Goal: Task Accomplishment & Management: Use online tool/utility

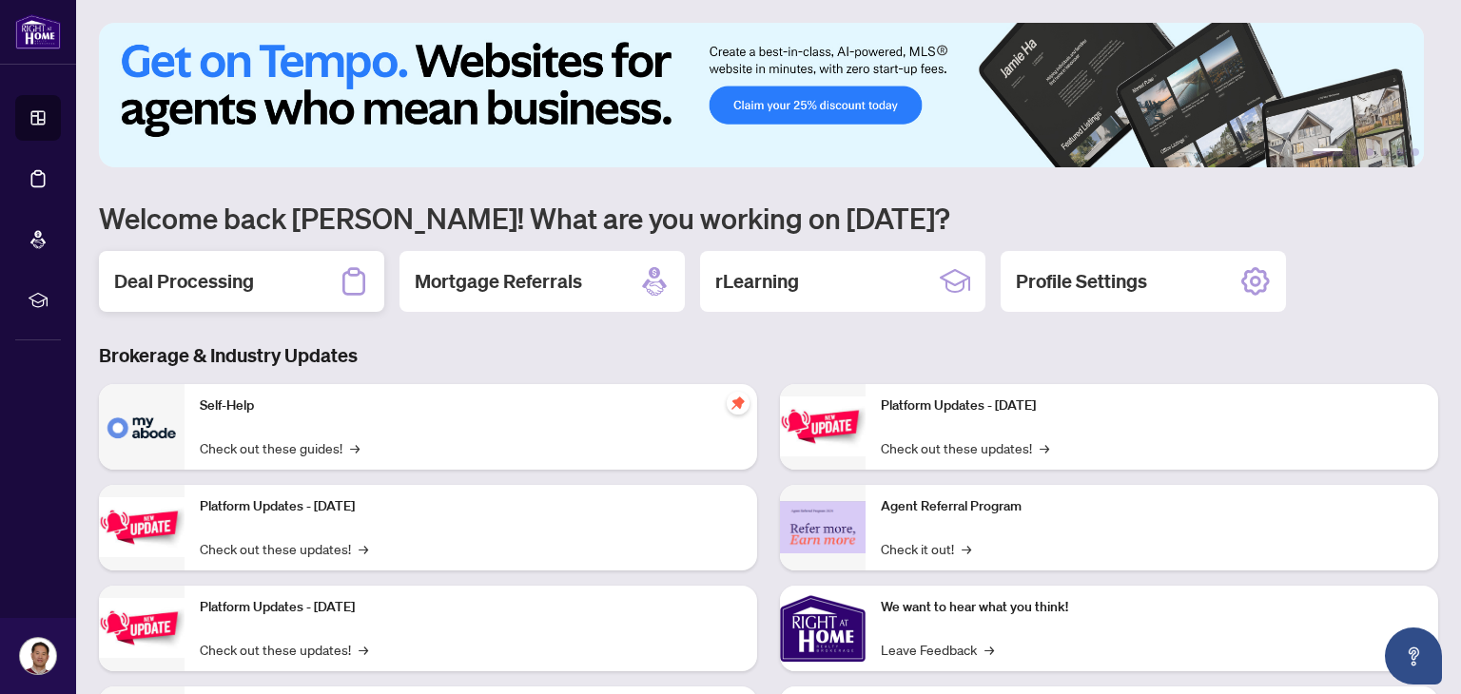
click at [166, 286] on h2 "Deal Processing" at bounding box center [184, 281] width 140 height 27
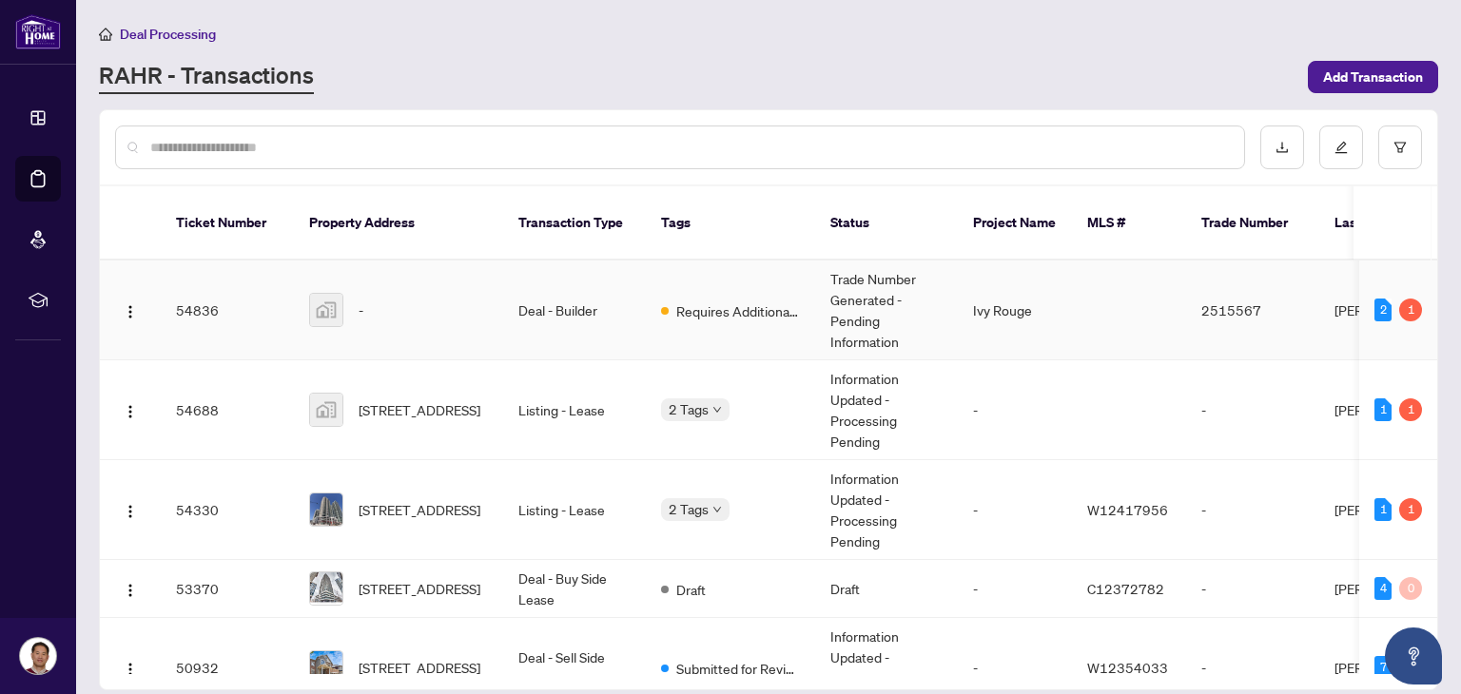
click at [181, 286] on td "54836" at bounding box center [227, 311] width 133 height 100
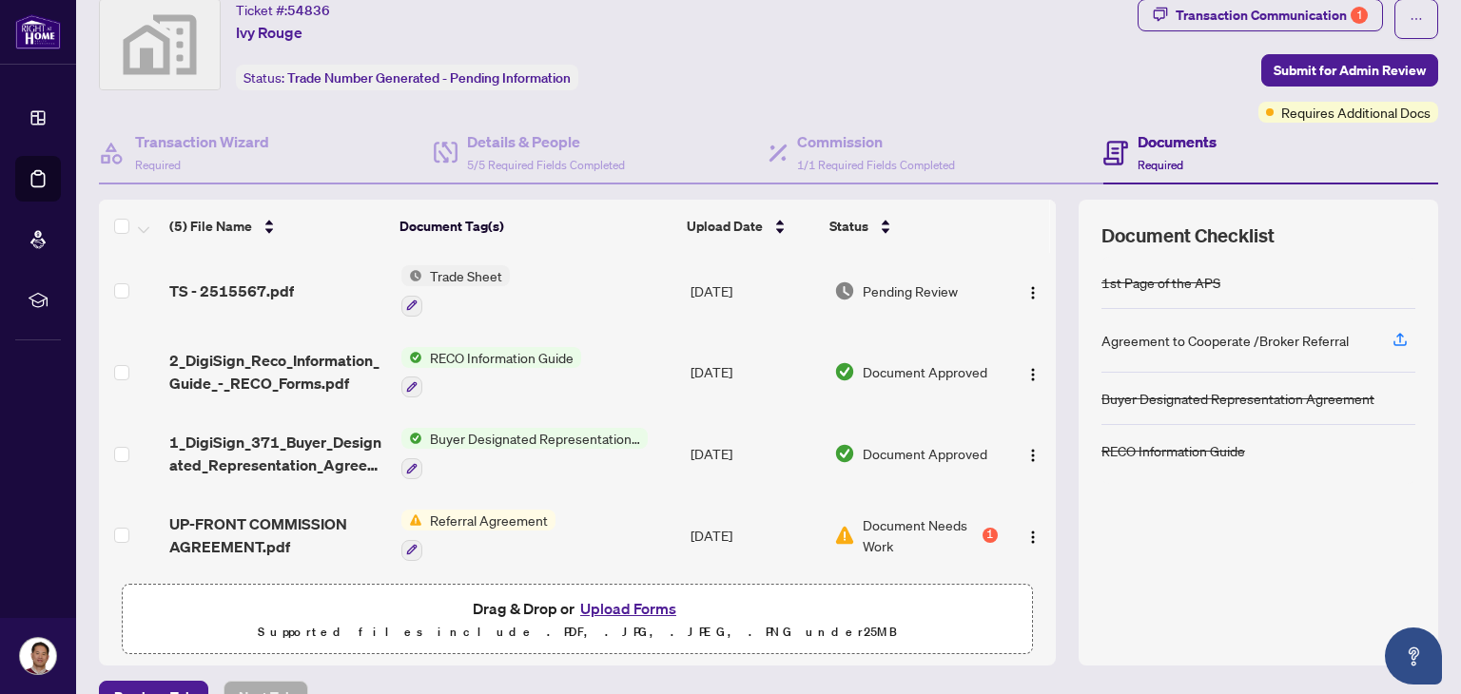
scroll to position [95, 0]
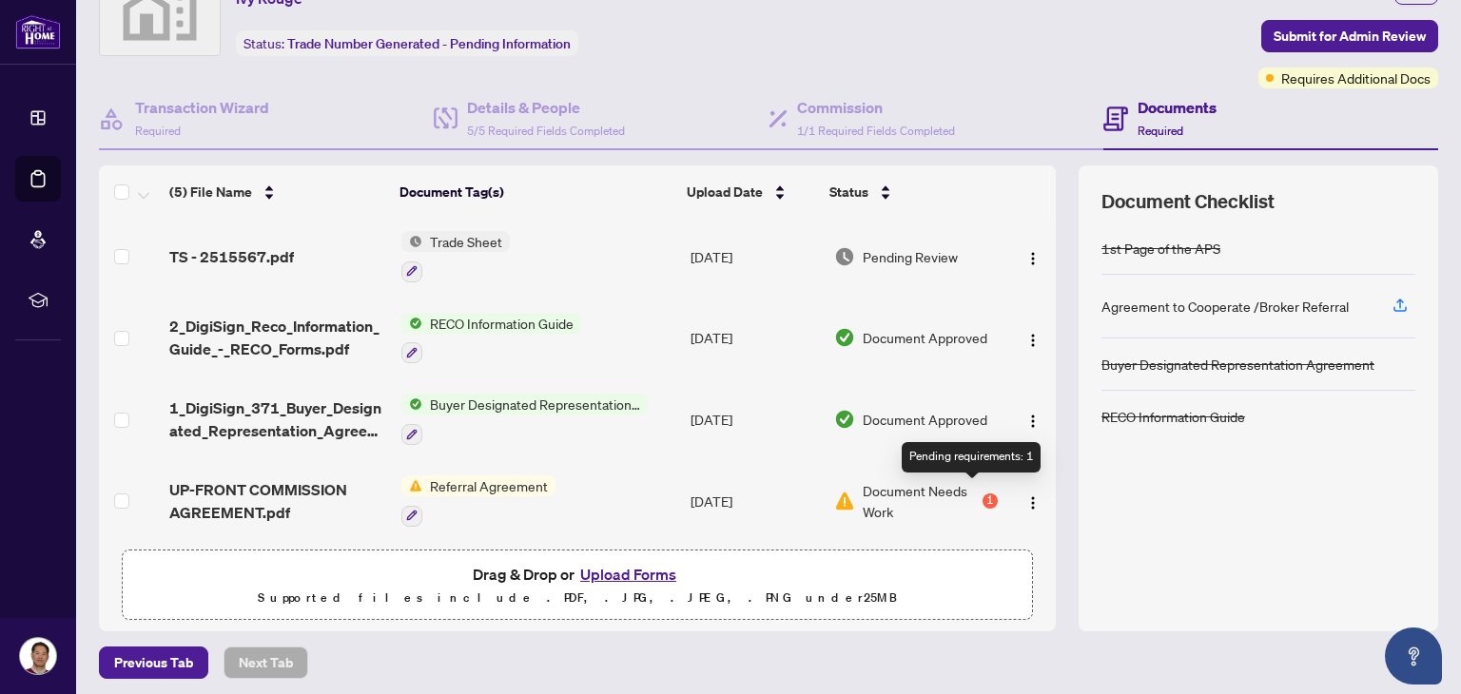
click at [982, 494] on div "1" at bounding box center [989, 501] width 15 height 15
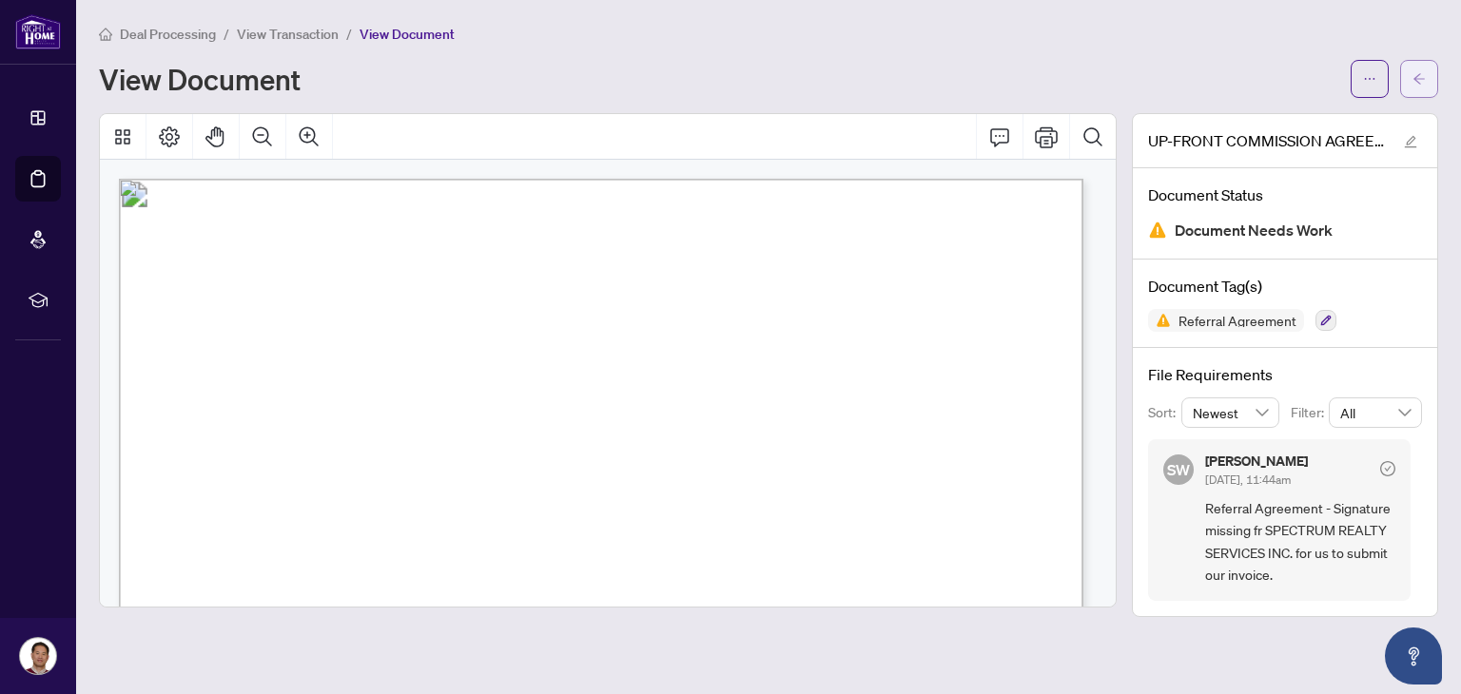
click at [1427, 68] on button "button" at bounding box center [1419, 79] width 38 height 38
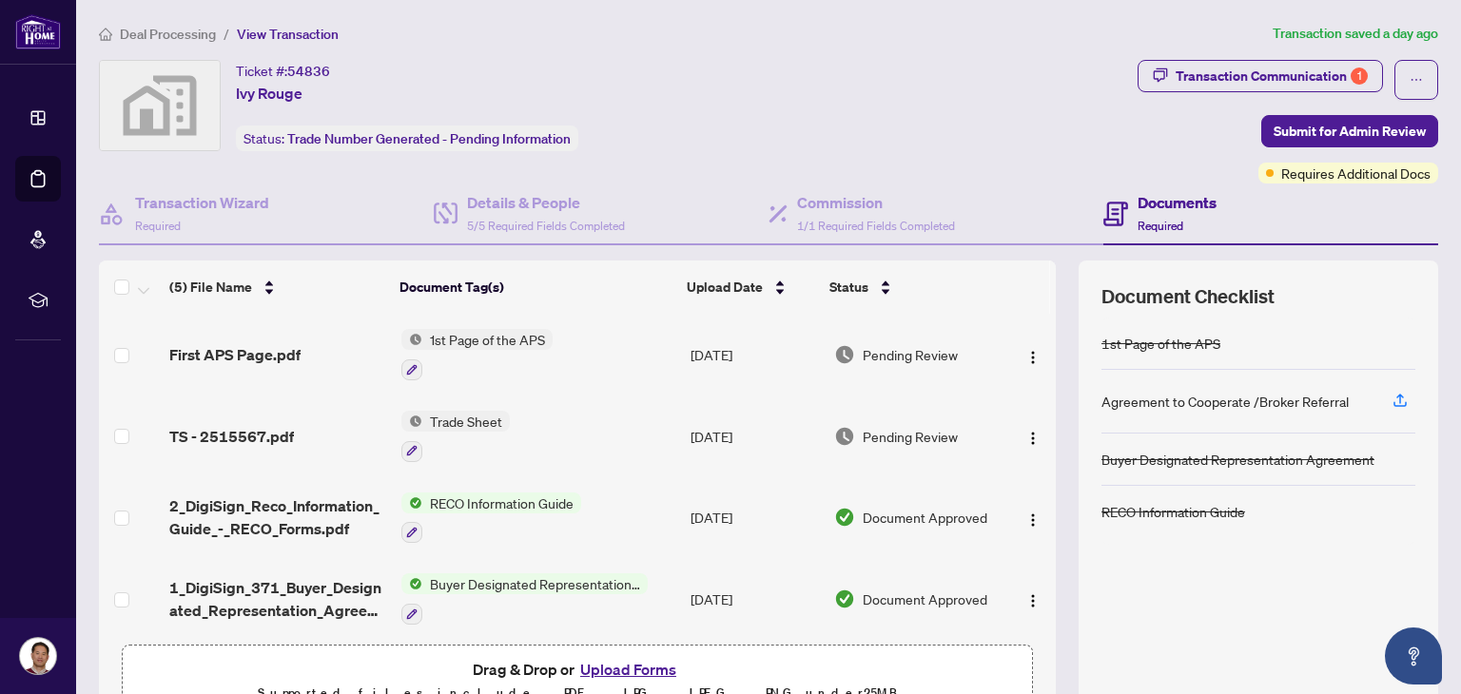
scroll to position [85, 0]
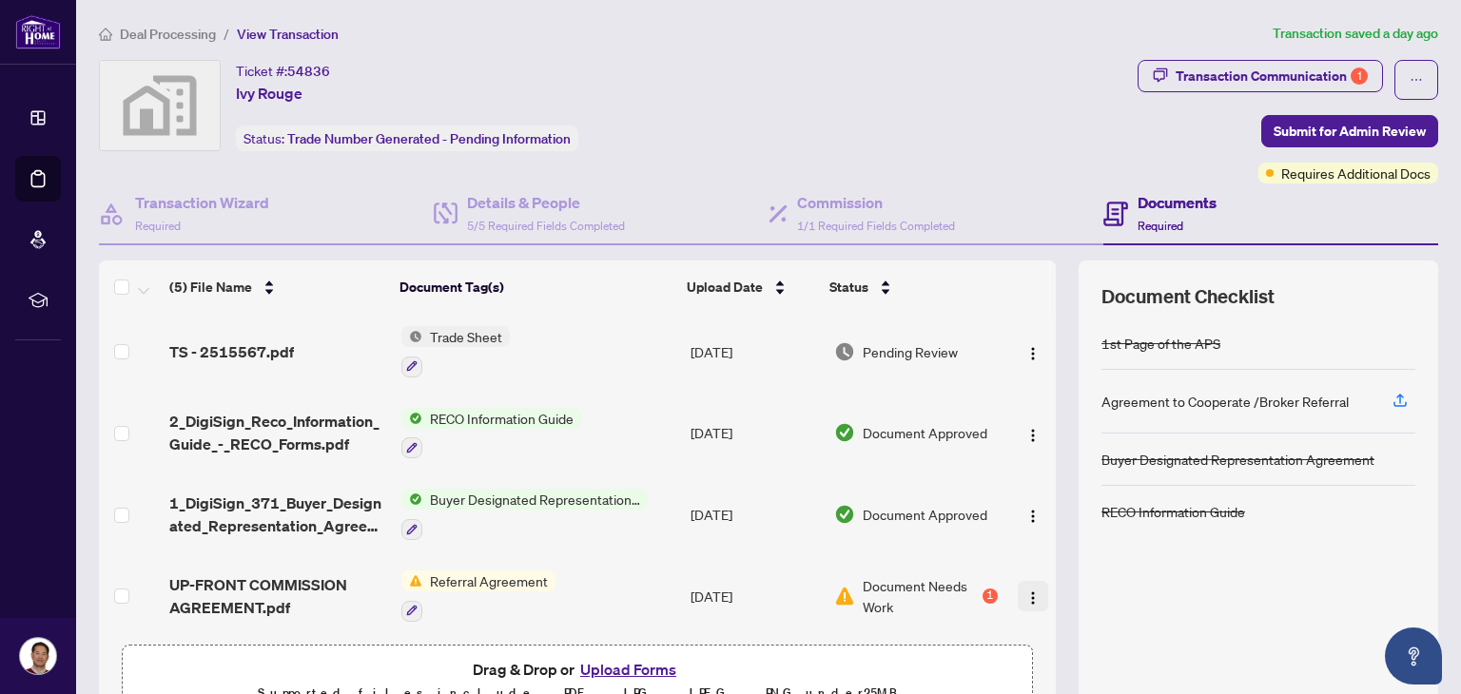
click at [1025, 594] on img "button" at bounding box center [1032, 598] width 15 height 15
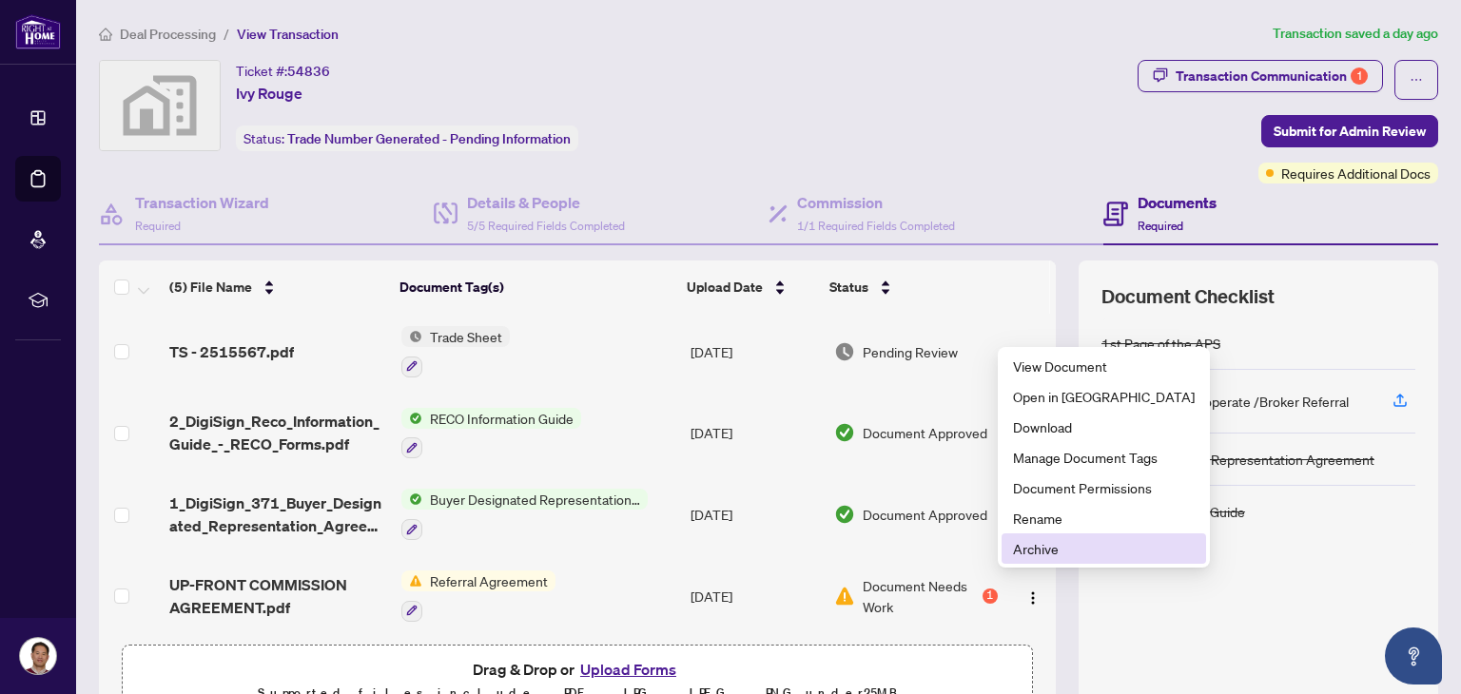
click at [1020, 555] on span "Archive" at bounding box center [1104, 548] width 182 height 21
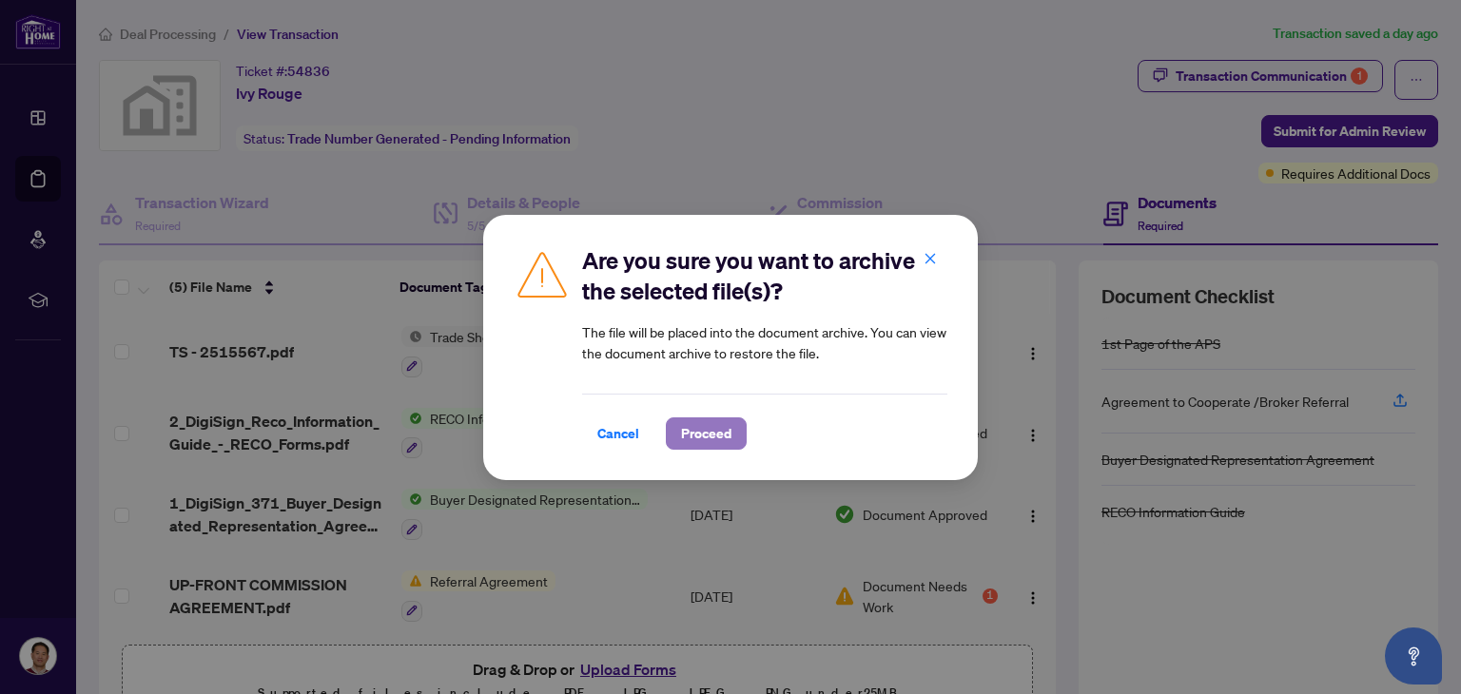
click at [672, 428] on button "Proceed" at bounding box center [706, 434] width 81 height 32
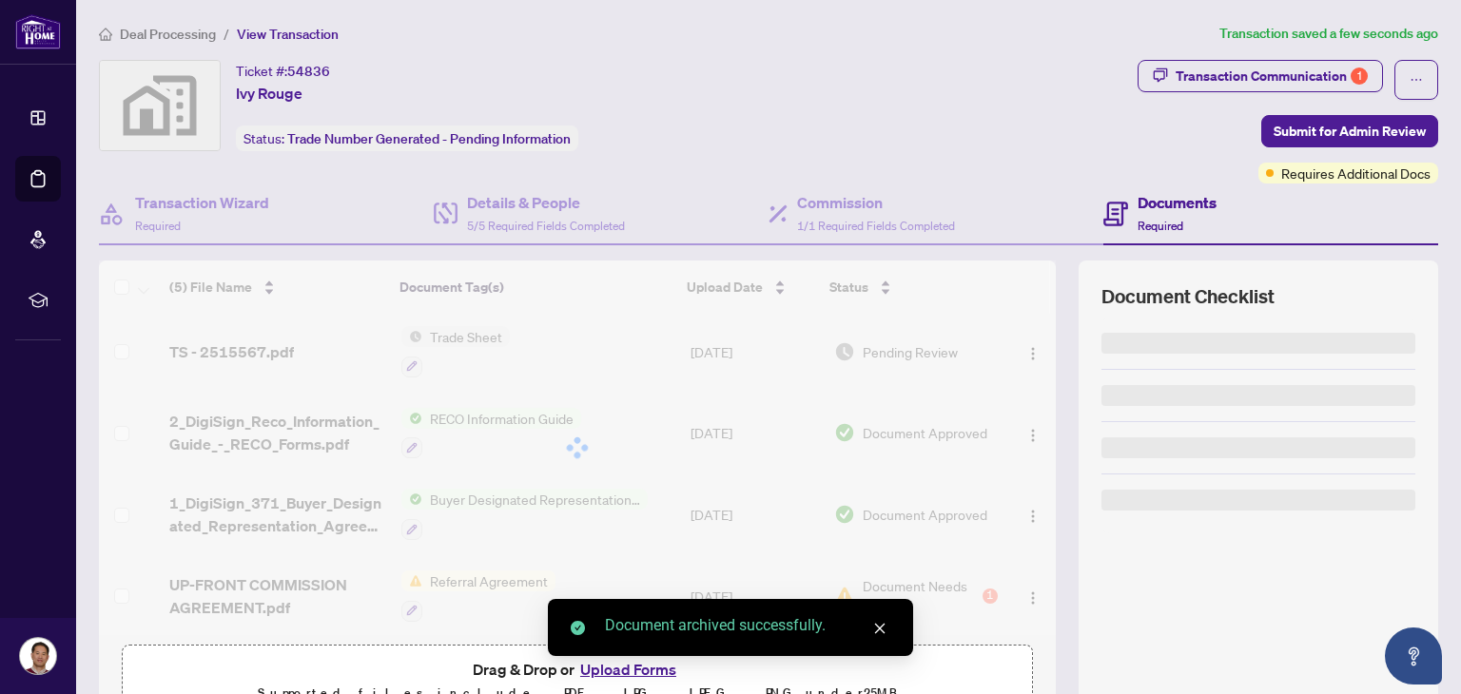
scroll to position [5, 0]
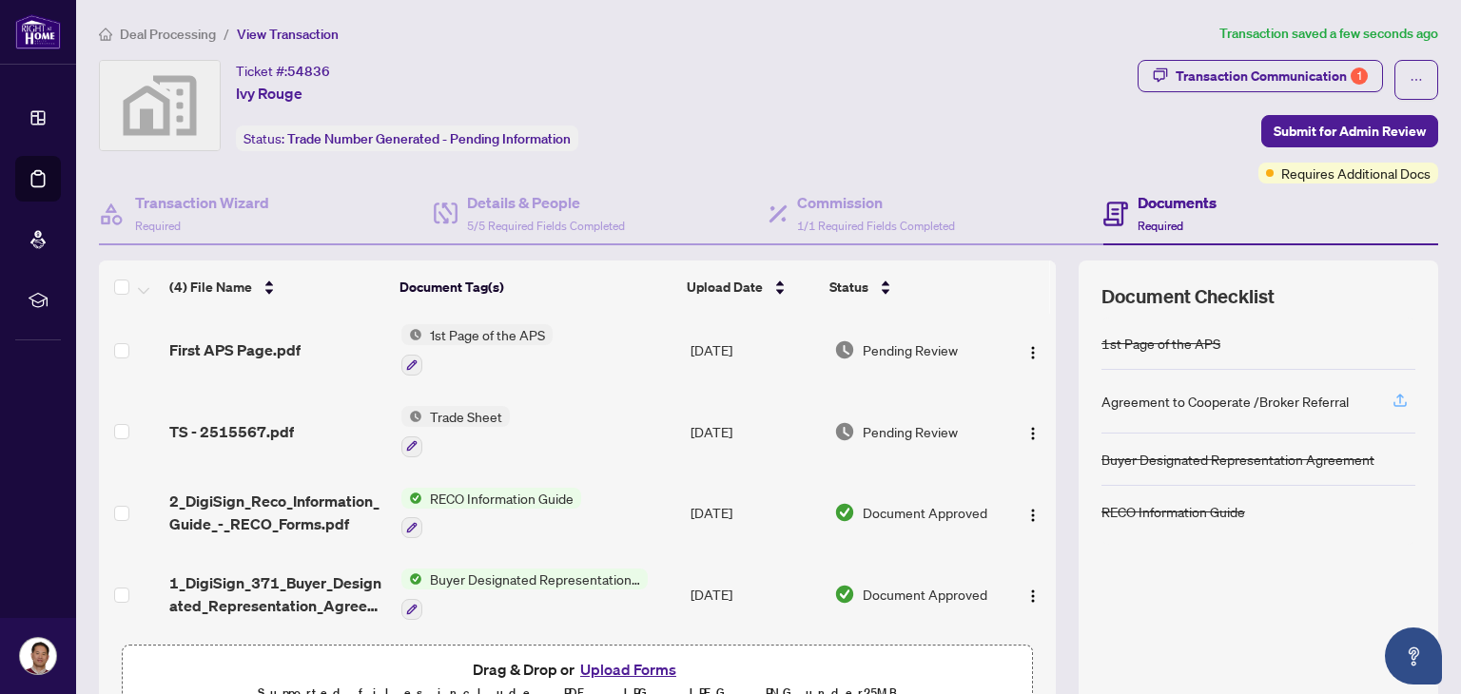
click at [1391, 400] on icon "button" at bounding box center [1399, 400] width 17 height 17
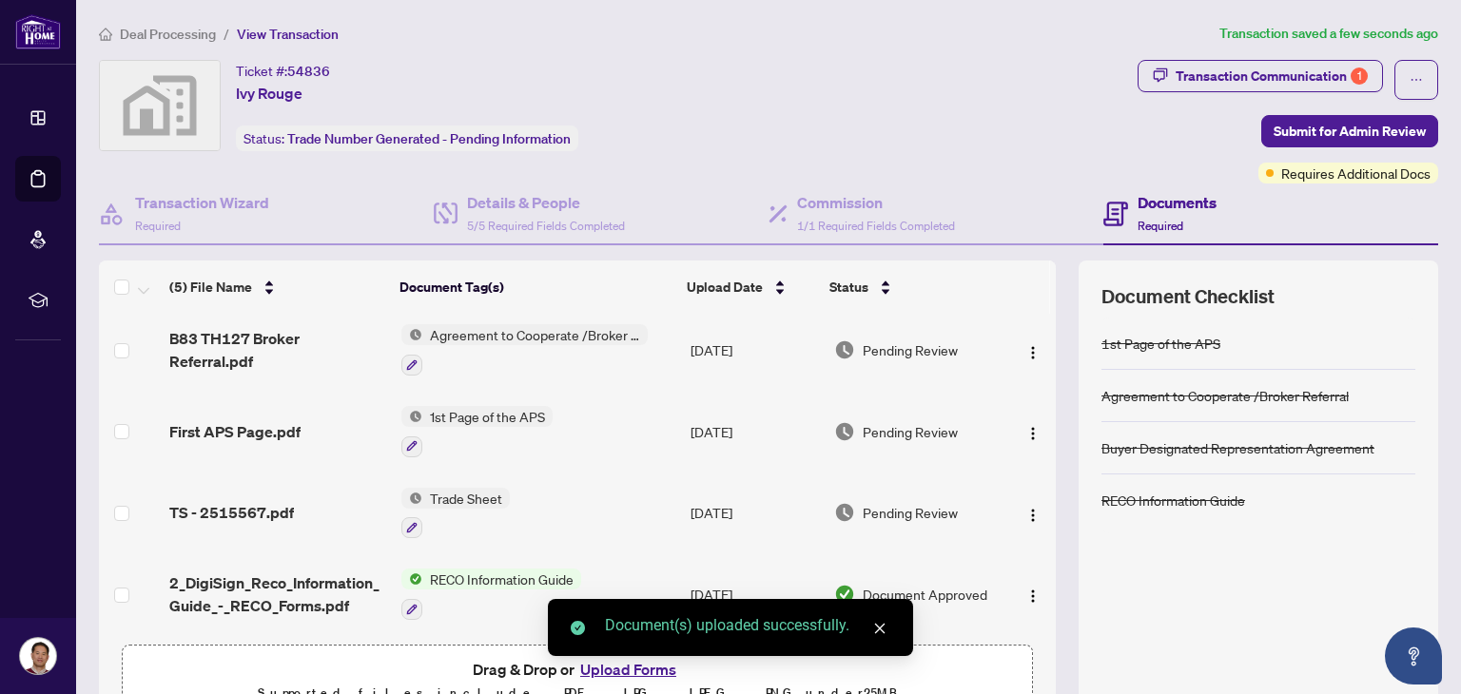
scroll to position [85, 0]
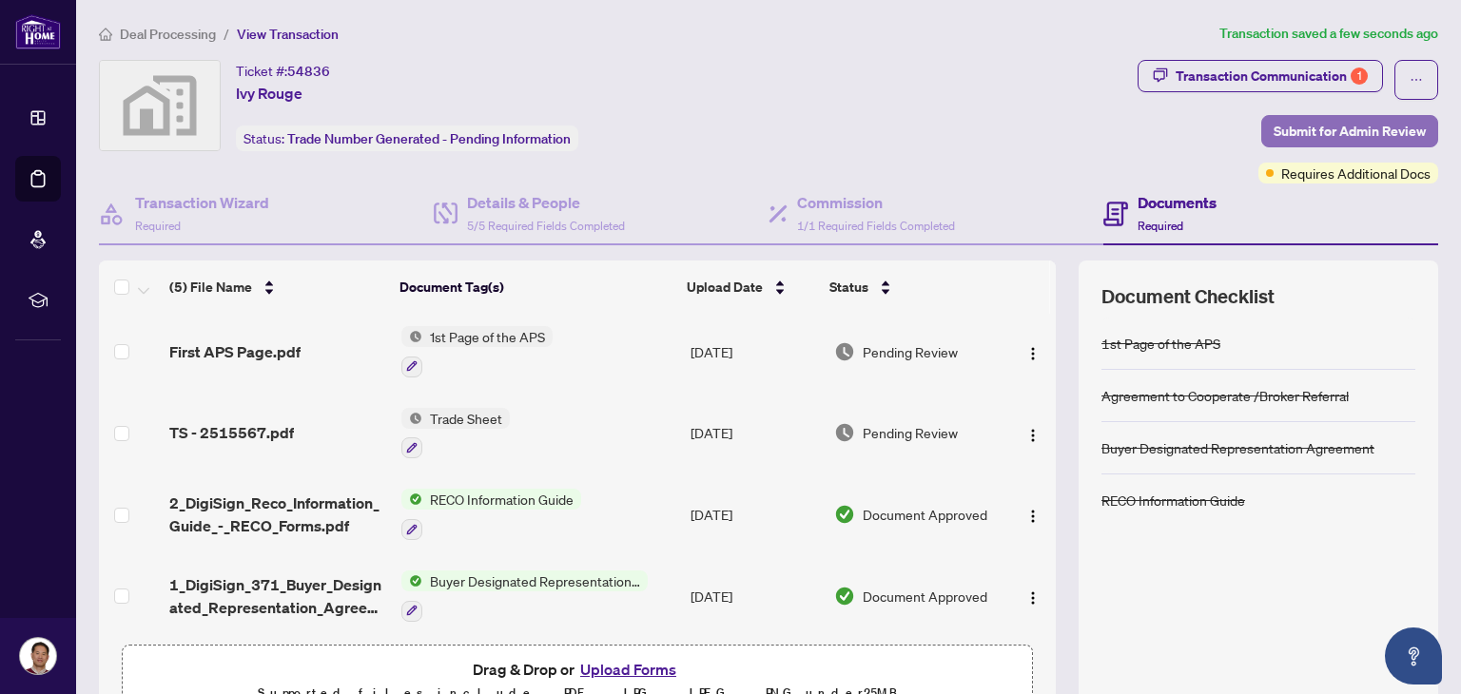
click at [1357, 126] on span "Submit for Admin Review" at bounding box center [1350, 131] width 152 height 30
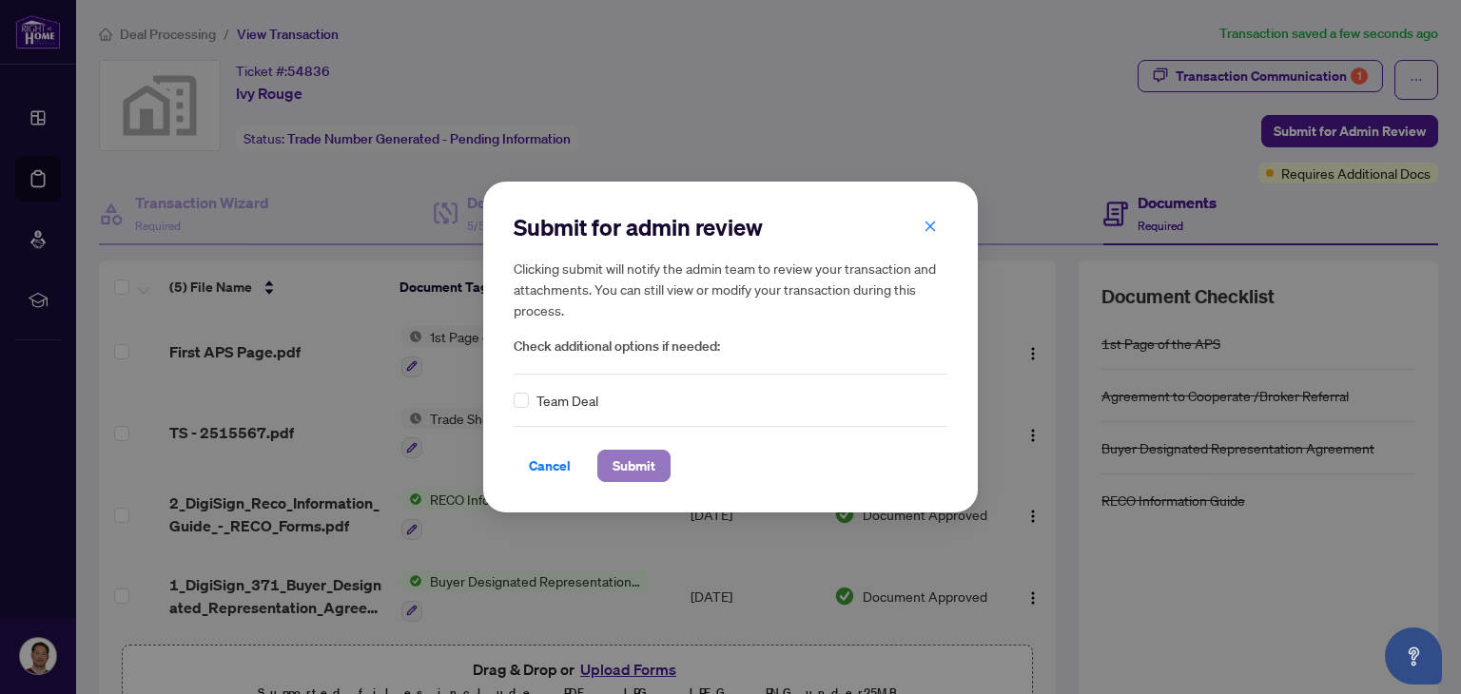
click at [648, 471] on span "Submit" at bounding box center [634, 466] width 43 height 30
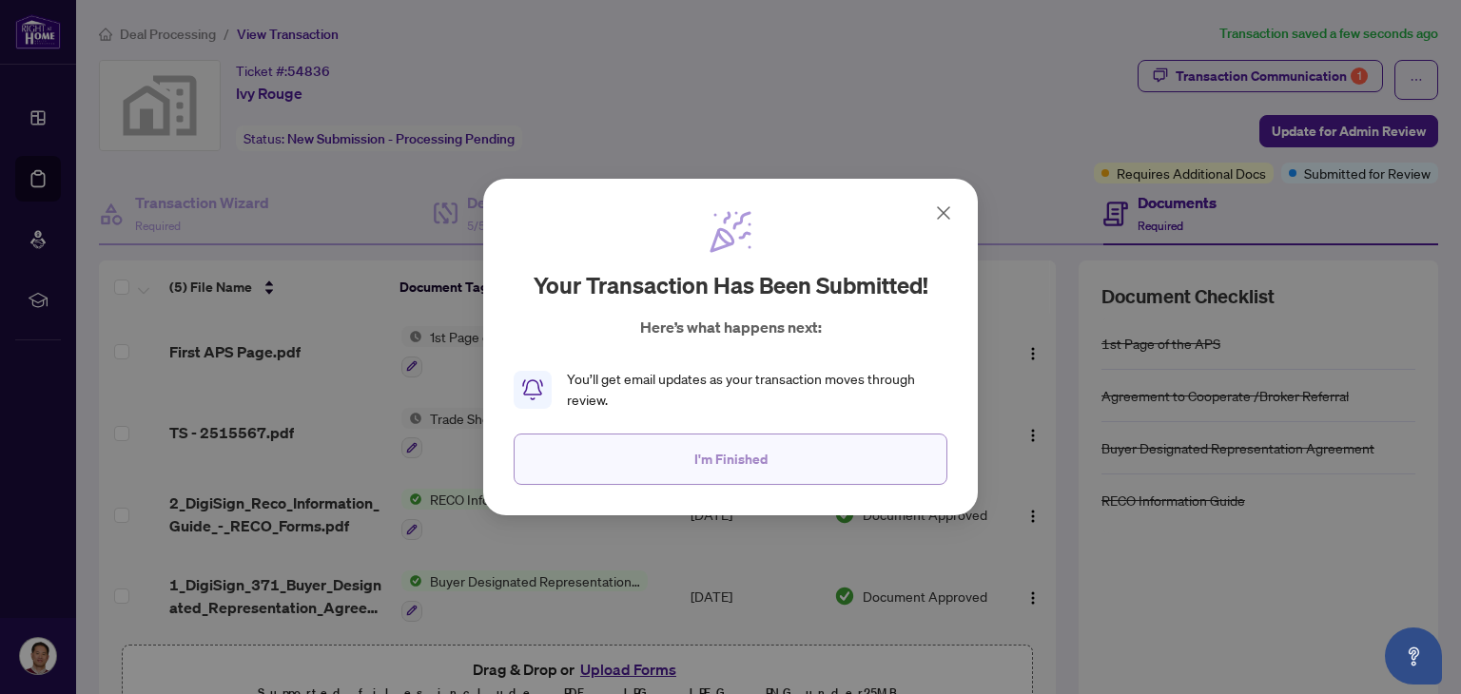
click at [721, 461] on span "I'm Finished" at bounding box center [730, 459] width 73 height 30
